Goal: Find contact information: Find contact information

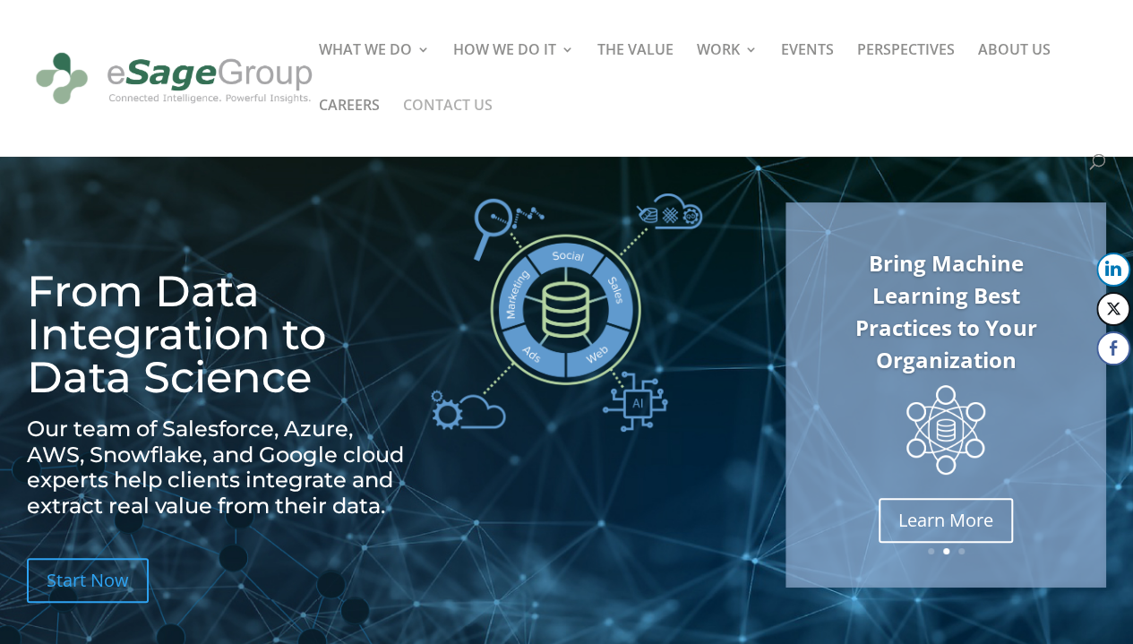
click at [446, 109] on link "CONTACT US" at bounding box center [448, 127] width 90 height 56
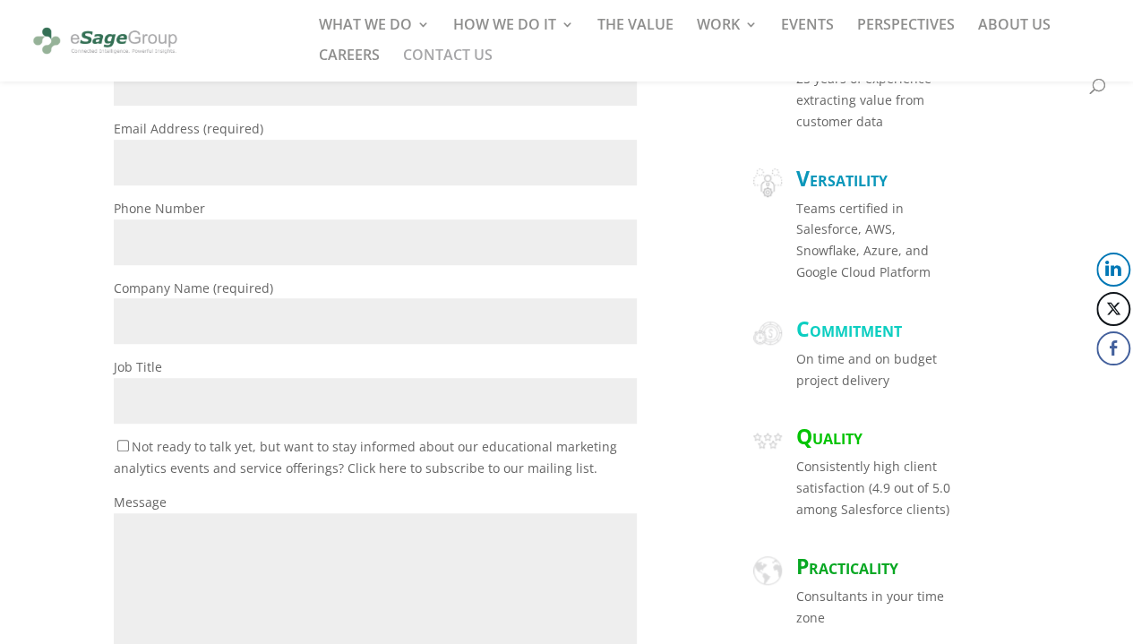
scroll to position [421, 0]
